Goal: Information Seeking & Learning: Learn about a topic

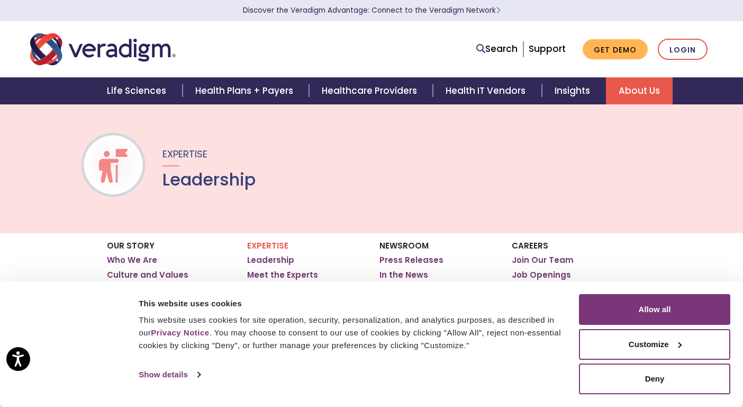
click at [632, 83] on link "About Us" at bounding box center [639, 90] width 67 height 27
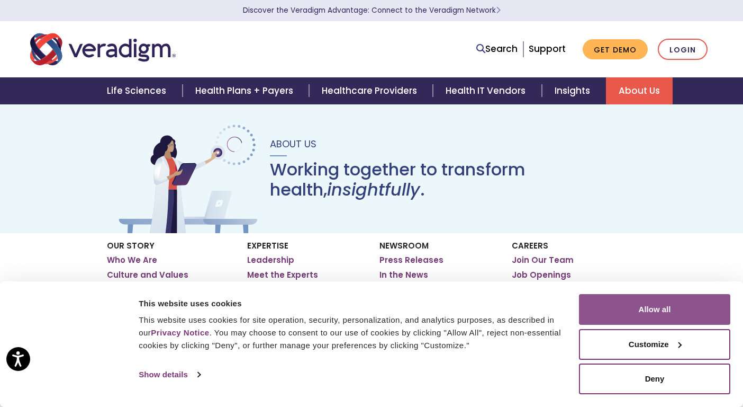
click at [678, 309] on button "Allow all" at bounding box center [654, 309] width 151 height 31
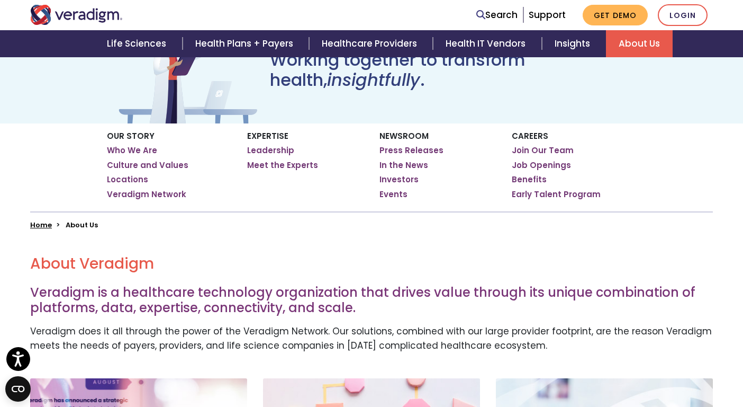
scroll to position [110, 0]
click at [399, 146] on link "Press Releases" at bounding box center [412, 150] width 64 height 11
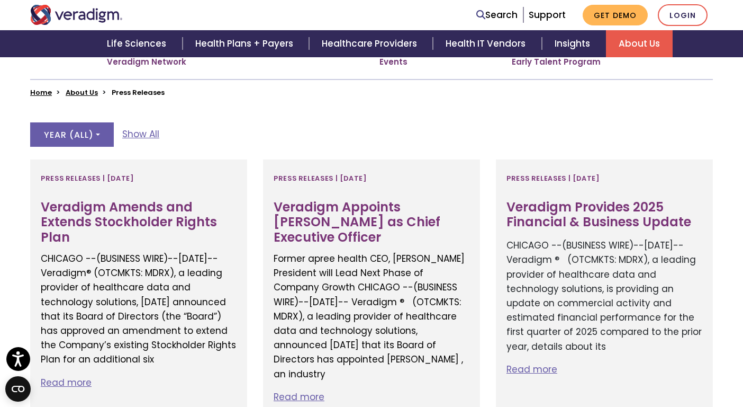
scroll to position [257, 0]
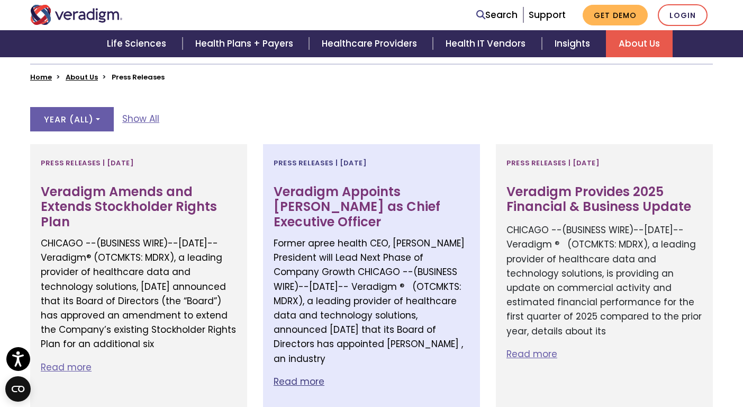
click at [377, 206] on h3 "Veradigm Appoints Don Trigg as Chief Executive Officer" at bounding box center [372, 207] width 196 height 46
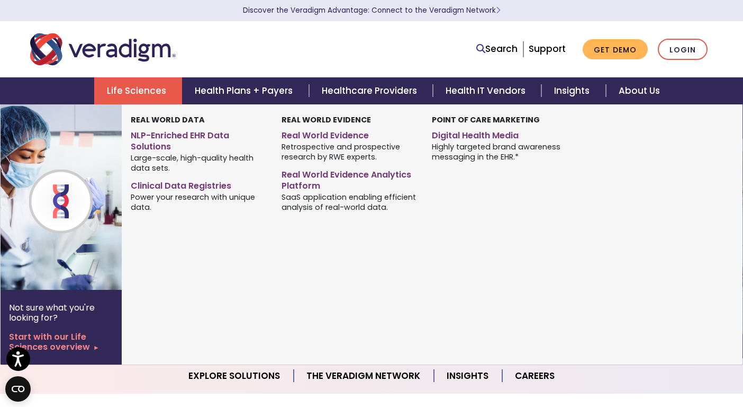
click at [136, 92] on link "Life Sciences" at bounding box center [138, 90] width 88 height 27
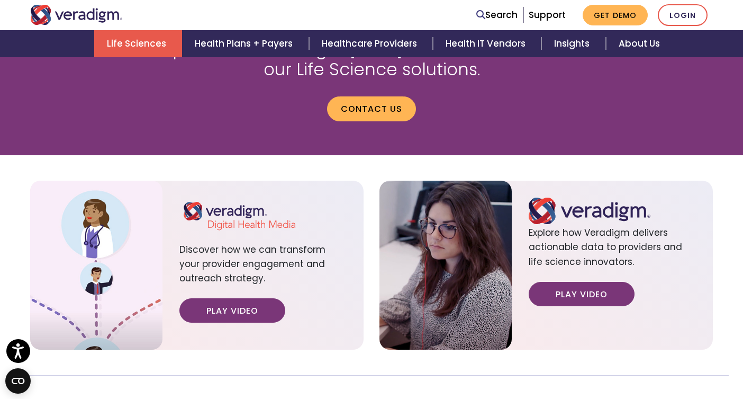
scroll to position [1368, 0]
